Goal: Task Accomplishment & Management: Use online tool/utility

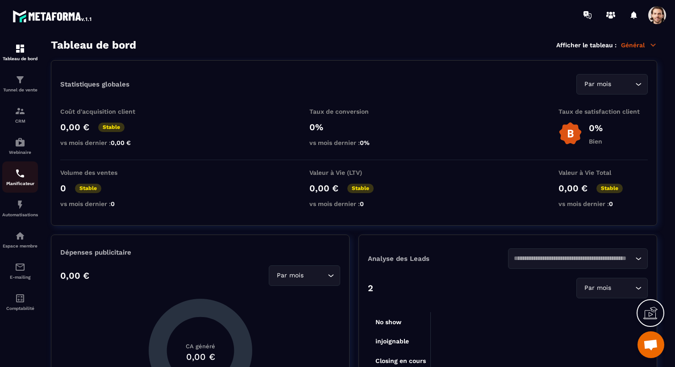
click at [21, 178] on img at bounding box center [20, 173] width 11 height 11
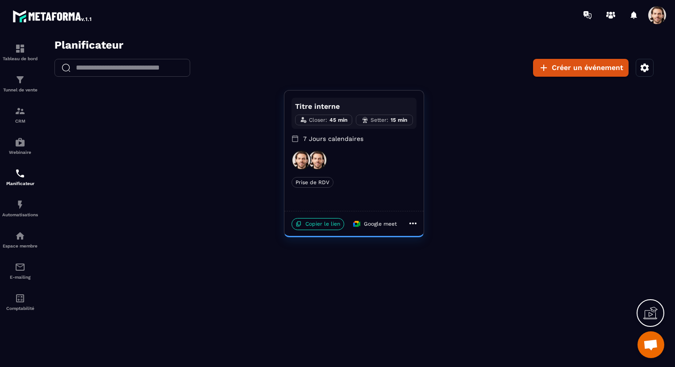
click at [647, 70] on icon "button" at bounding box center [645, 67] width 8 height 8
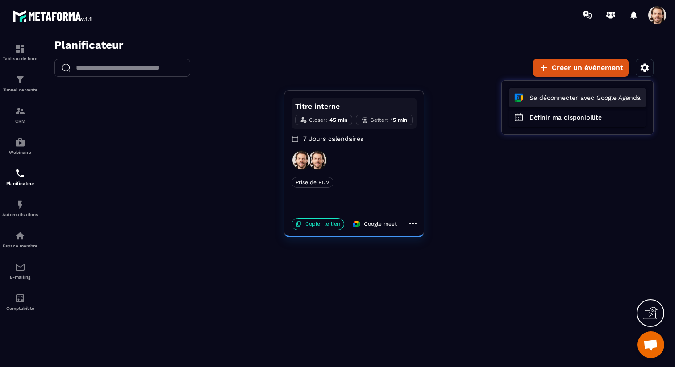
click at [607, 100] on button "Se déconnecter avec Google Agenda" at bounding box center [577, 98] width 137 height 20
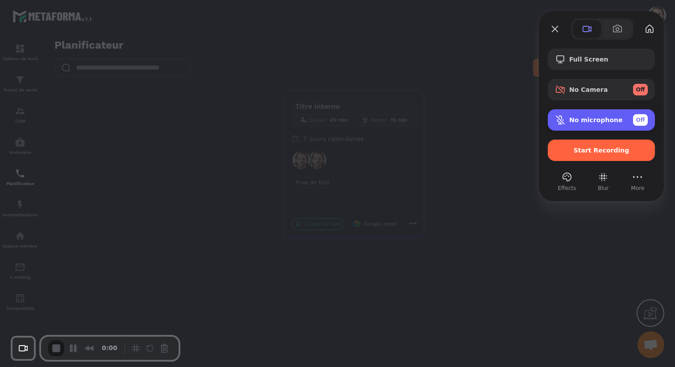
click at [601, 122] on span "No microphone" at bounding box center [596, 120] width 54 height 7
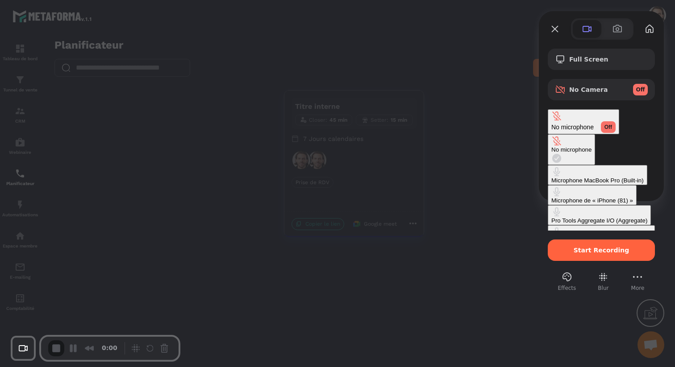
click at [551, 177] on div "Microphone MacBook Pro (Built-in)" at bounding box center [597, 180] width 92 height 7
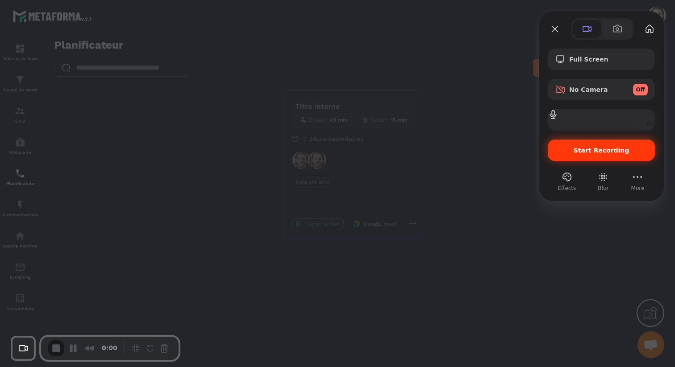
click at [579, 147] on span "Start Recording" at bounding box center [602, 150] width 56 height 7
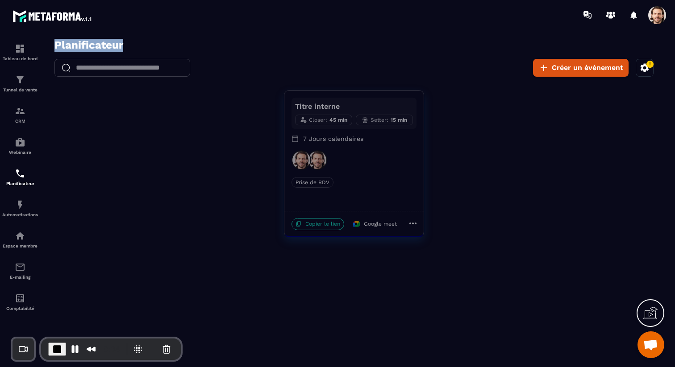
drag, startPoint x: 50, startPoint y: 44, endPoint x: 169, endPoint y: 44, distance: 118.3
click at [166, 43] on div "Planificateur ​ ​ Créer un événement Titre interne Closer : 45 min Setter : 15 …" at bounding box center [354, 138] width 624 height 199
click at [645, 71] on icon "button" at bounding box center [645, 67] width 8 height 8
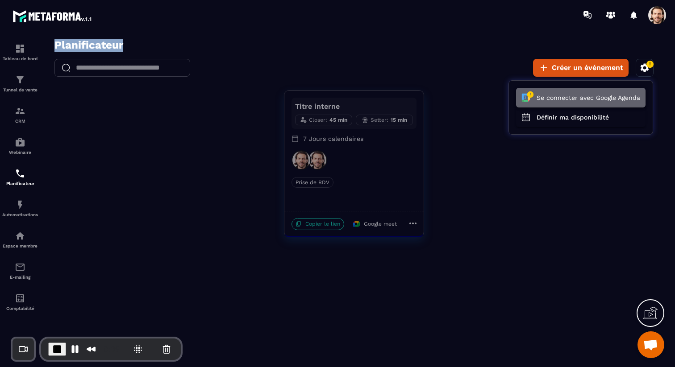
click at [554, 96] on button "Se connecter avec Google Agenda" at bounding box center [580, 98] width 129 height 20
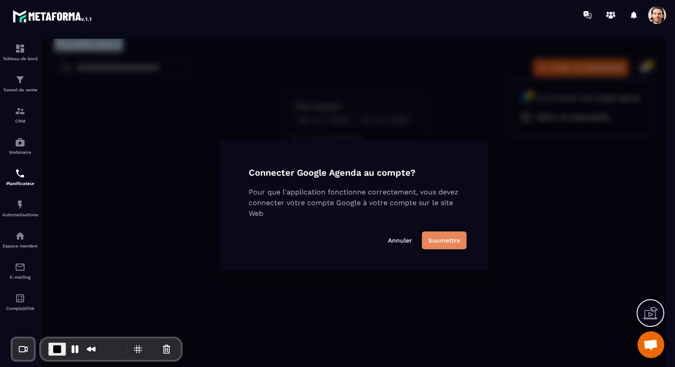
click at [454, 243] on button "Soumettre" at bounding box center [444, 241] width 45 height 18
